Goal: Find specific page/section: Find specific page/section

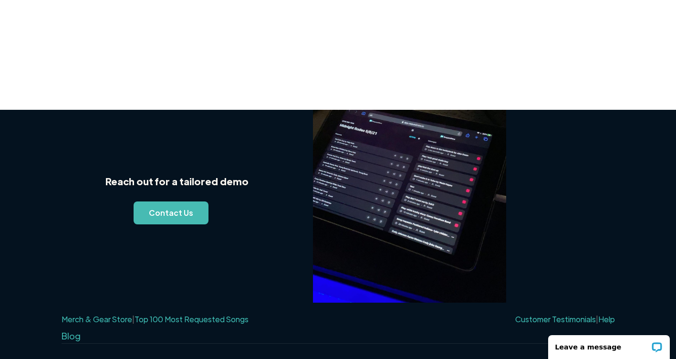
scroll to position [921, 0]
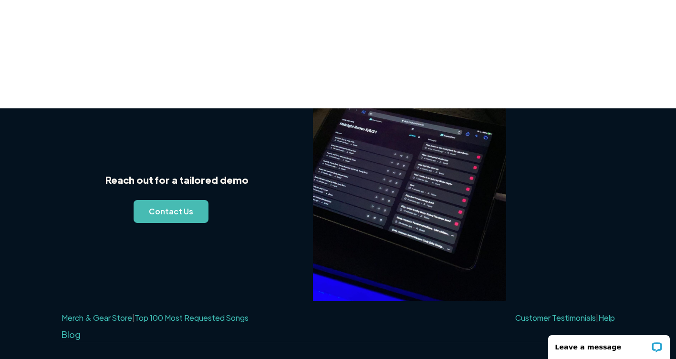
click at [216, 312] on link "Top 100 Most Requested Songs" at bounding box center [191, 317] width 114 height 10
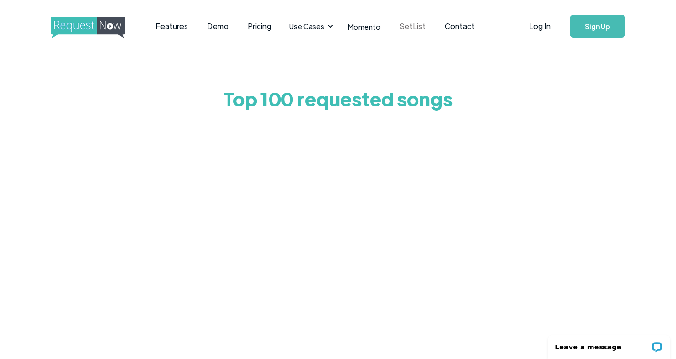
click at [414, 24] on link "SetList" at bounding box center [412, 26] width 45 height 30
